Goal: Task Accomplishment & Management: Use online tool/utility

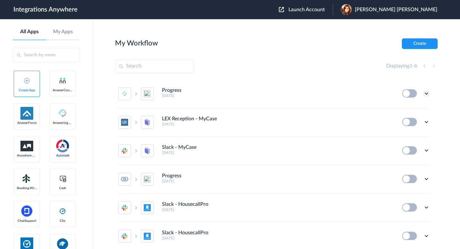
click at [426, 94] on icon at bounding box center [426, 93] width 6 height 6
click at [408, 94] on button at bounding box center [409, 93] width 15 height 8
click at [427, 95] on icon at bounding box center [426, 93] width 6 height 6
click at [413, 119] on link "Task history" at bounding box center [408, 120] width 31 height 4
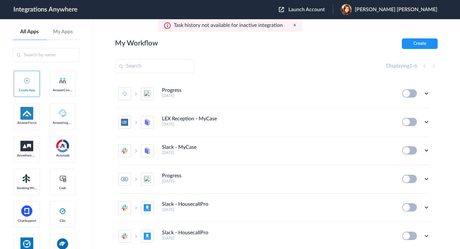
click at [296, 25] on div "Task history not available for inactive integration x" at bounding box center [230, 25] width 144 height 12
click at [294, 25] on button "x" at bounding box center [295, 24] width 2 height 5
click at [426, 91] on icon at bounding box center [426, 93] width 6 height 6
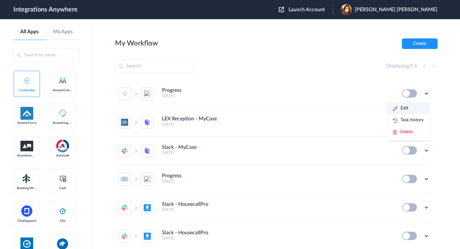
click at [408, 107] on li "Edit" at bounding box center [409, 108] width 42 height 12
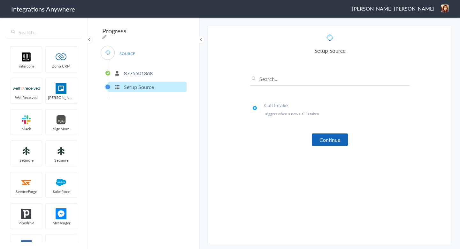
click at [321, 139] on button "Continue" at bounding box center [330, 139] width 36 height 12
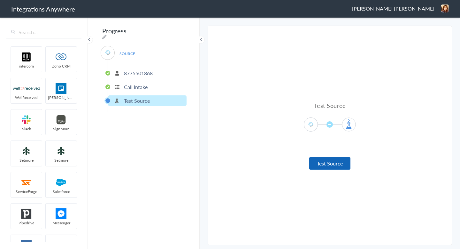
click at [325, 161] on button "Test Source" at bounding box center [329, 163] width 41 height 12
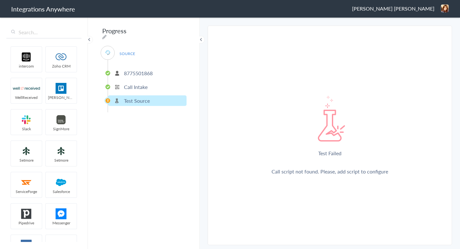
click at [128, 72] on p "8775501868" at bounding box center [138, 72] width 29 height 7
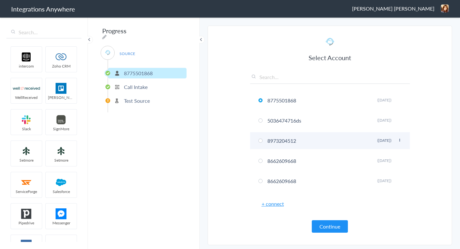
scroll to position [117, 0]
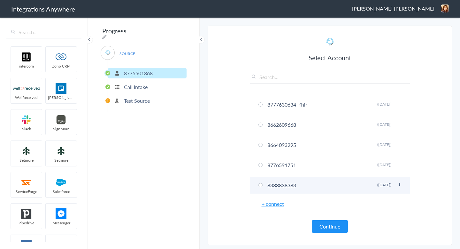
click at [271, 183] on li "8383838383 Rename Delete (5 years ago)" at bounding box center [330, 184] width 160 height 17
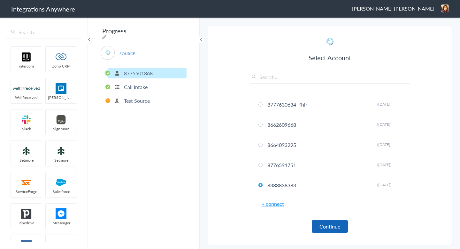
click at [315, 222] on button "Continue" at bounding box center [330, 226] width 36 height 12
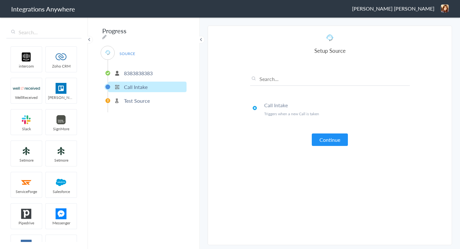
click at [326, 132] on div "Call Intake Triggers when a new Call is taken Continue" at bounding box center [330, 105] width 160 height 82
click at [328, 140] on button "Continue" at bounding box center [330, 139] width 36 height 12
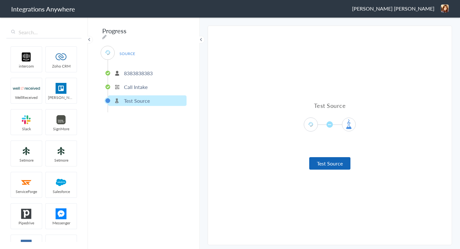
click at [333, 167] on button "Test Source" at bounding box center [329, 163] width 41 height 12
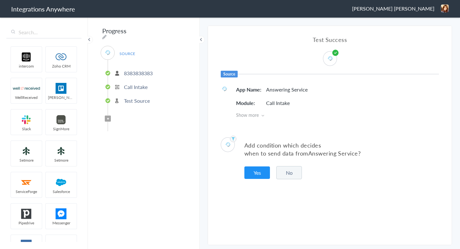
click at [283, 169] on button "No" at bounding box center [289, 172] width 26 height 13
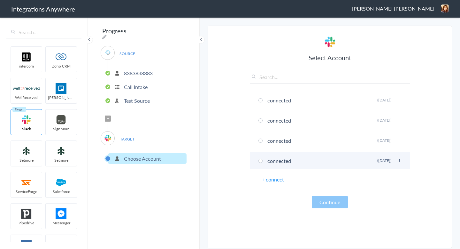
click at [269, 161] on li "connected Rename Delete (5 years ago)" at bounding box center [330, 160] width 160 height 17
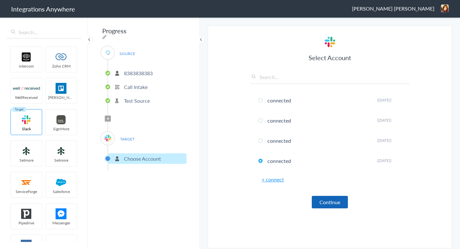
click at [322, 202] on button "Continue" at bounding box center [330, 202] width 36 height 12
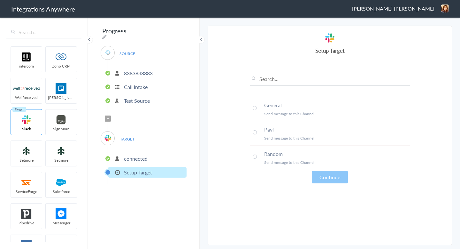
click at [265, 142] on li "Pavi Send message to this Channel" at bounding box center [330, 133] width 160 height 24
click at [325, 179] on button "Continue" at bounding box center [330, 177] width 36 height 12
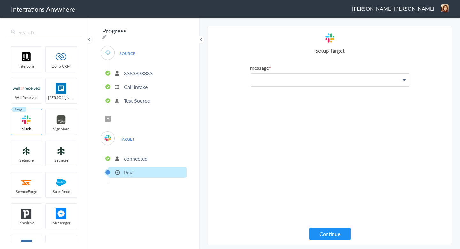
click at [336, 80] on p at bounding box center [329, 79] width 159 height 13
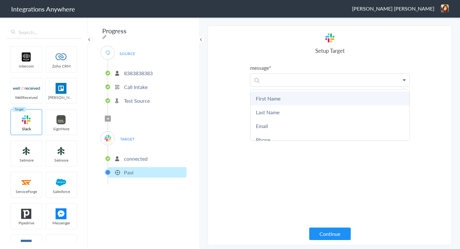
click at [334, 96] on link "First Name" at bounding box center [329, 98] width 159 height 14
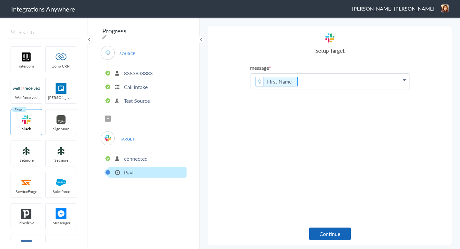
click at [333, 235] on button "Continue" at bounding box center [330, 233] width 42 height 12
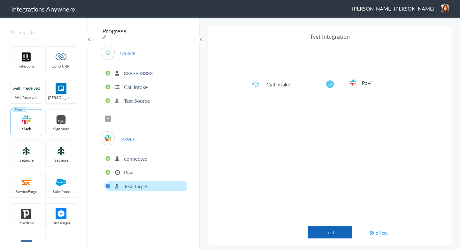
click at [322, 232] on button "Test" at bounding box center [330, 232] width 45 height 12
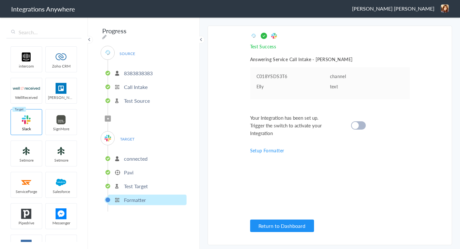
click at [359, 124] on div at bounding box center [358, 125] width 15 height 8
click at [283, 223] on button "Return to Dashboard" at bounding box center [282, 225] width 64 height 12
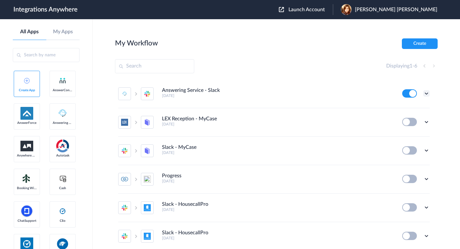
click at [424, 94] on icon at bounding box center [426, 93] width 6 height 6
click at [413, 120] on link "Task history" at bounding box center [408, 120] width 31 height 4
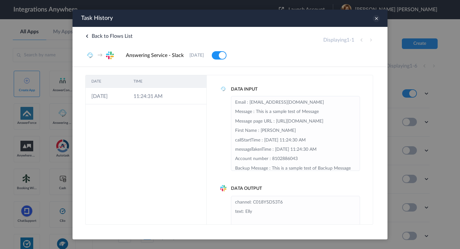
click at [377, 18] on icon at bounding box center [376, 18] width 7 height 7
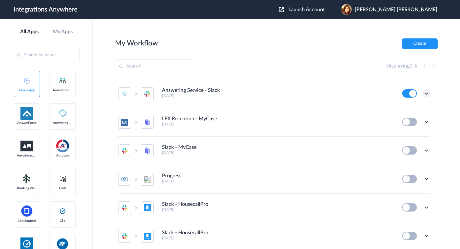
click at [428, 95] on icon at bounding box center [426, 93] width 6 height 6
click at [412, 121] on link "Task history" at bounding box center [408, 120] width 31 height 4
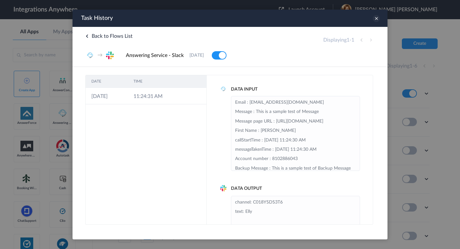
click at [373, 18] on icon at bounding box center [376, 18] width 7 height 7
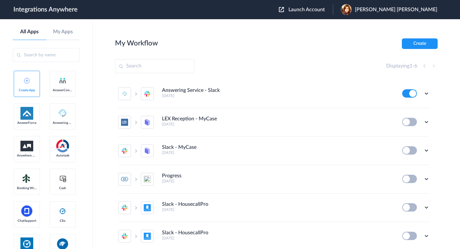
click at [425, 98] on li "Answering Service - Slack 3 months ago Edit Task history Delete" at bounding box center [273, 94] width 311 height 28
click at [426, 92] on icon at bounding box center [426, 93] width 6 height 6
click at [411, 105] on li "Edit" at bounding box center [409, 108] width 42 height 12
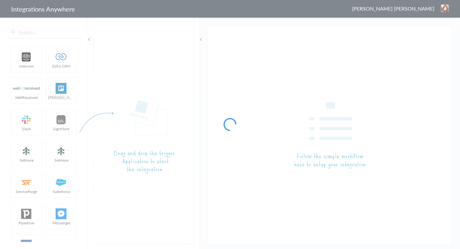
type input "Answering Service - Slack"
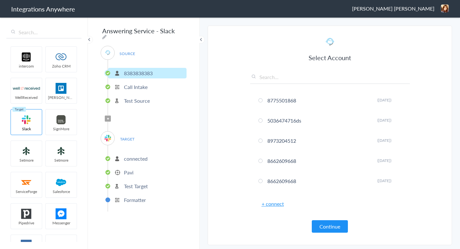
click at [143, 71] on p "8383838383" at bounding box center [138, 72] width 29 height 7
copy p "8383838383"
click at [415, 8] on span "[PERSON_NAME] [PERSON_NAME]" at bounding box center [393, 8] width 82 height 7
click at [422, 36] on li "Dashboard" at bounding box center [431, 33] width 44 height 10
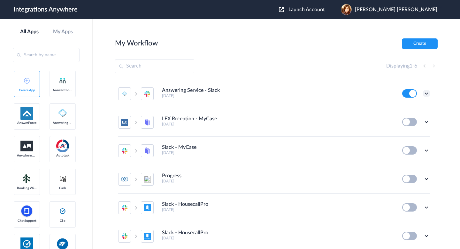
click at [427, 91] on icon at bounding box center [426, 93] width 6 height 6
click at [417, 124] on li "Task history" at bounding box center [409, 120] width 42 height 12
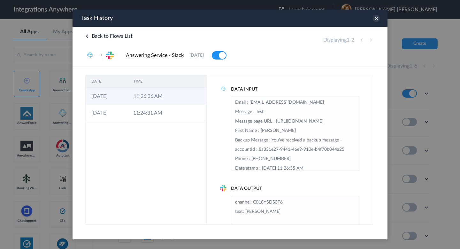
click at [150, 92] on td "11:26:36 AM" at bounding box center [149, 96] width 42 height 17
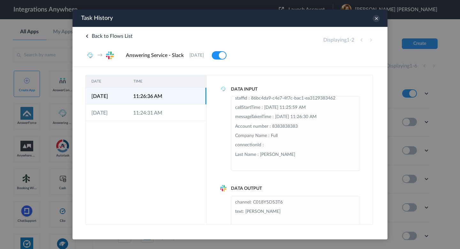
scroll to position [14, 0]
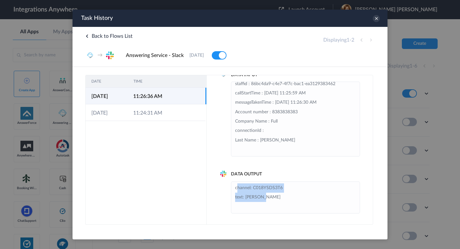
drag, startPoint x: 266, startPoint y: 197, endPoint x: 237, endPoint y: 188, distance: 30.9
click at [237, 188] on li "channel: C018YSDS3T6 text: Pavithra" at bounding box center [295, 197] width 121 height 28
click at [289, 197] on li "channel: C018YSDS3T6 text: Pavithra" at bounding box center [295, 197] width 121 height 28
click at [375, 19] on icon at bounding box center [376, 18] width 7 height 7
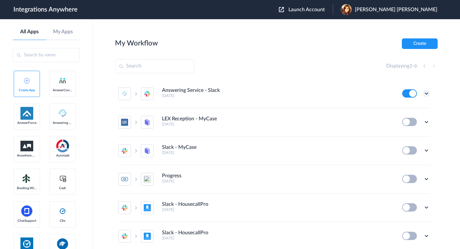
click at [425, 93] on icon at bounding box center [426, 93] width 6 height 6
click at [411, 109] on li "Edit" at bounding box center [409, 108] width 42 height 12
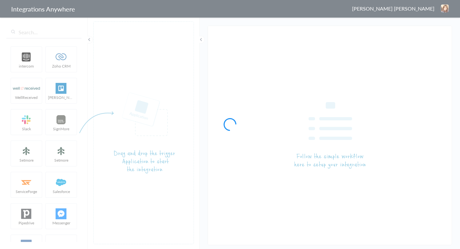
type input "Answering Service - Slack"
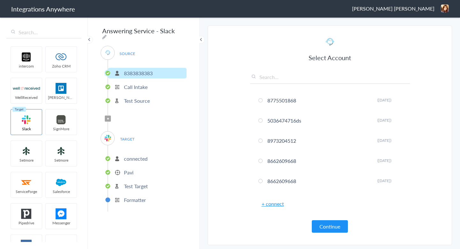
click at [127, 169] on p "Pavi" at bounding box center [129, 171] width 10 height 7
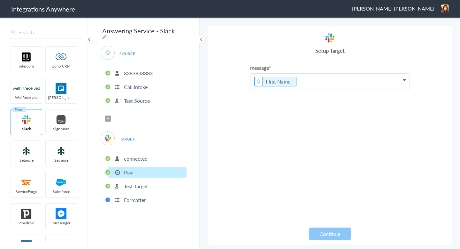
click at [253, 81] on p "First Name" at bounding box center [329, 81] width 159 height 16
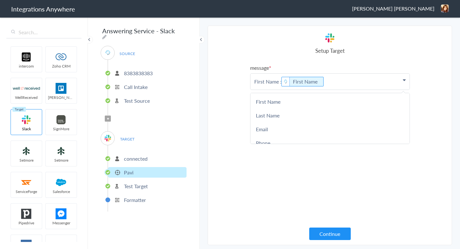
click at [330, 80] on p "First Name : First Name" at bounding box center [329, 81] width 159 height 16
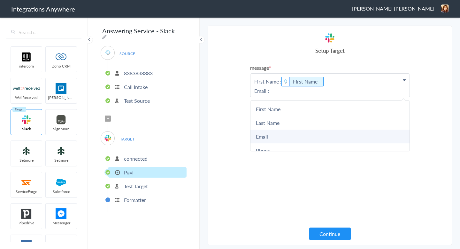
click at [306, 133] on link "Email" at bounding box center [329, 136] width 159 height 14
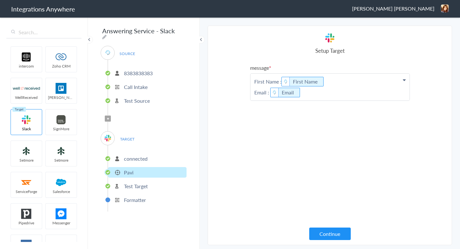
click at [318, 93] on p "First Name : First Name Email : Email" at bounding box center [329, 86] width 159 height 27
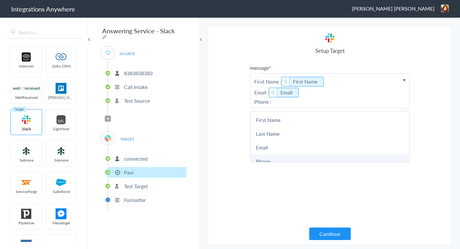
click at [279, 161] on link "Phone" at bounding box center [329, 161] width 159 height 14
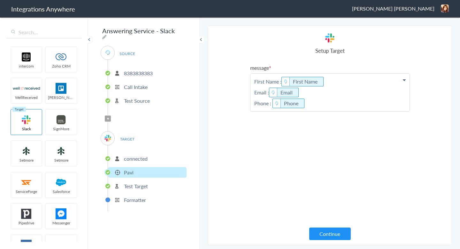
click at [313, 105] on p "First Name : First Name Email : Email Phone : Phone" at bounding box center [329, 92] width 159 height 38
click at [423, 111] on section "Select Account 8775501868 Rename Delete (4 years ago) 5036474716ds Rename Delet…" at bounding box center [330, 135] width 244 height 219
click at [329, 235] on button "Continue" at bounding box center [330, 233] width 42 height 12
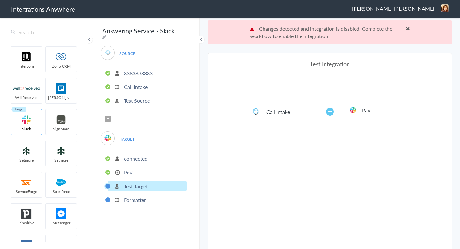
click at [408, 28] on span at bounding box center [408, 28] width 4 height 5
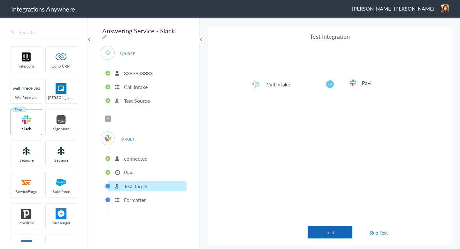
click at [327, 231] on button "Test" at bounding box center [330, 232] width 45 height 12
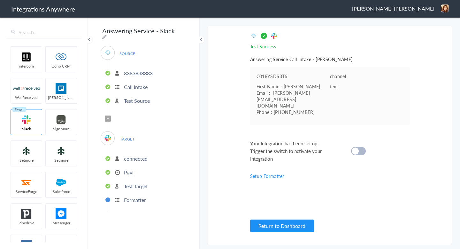
click at [360, 147] on div at bounding box center [358, 151] width 15 height 8
click at [292, 221] on button "Return to Dashboard" at bounding box center [282, 225] width 64 height 12
